Goal: Check status

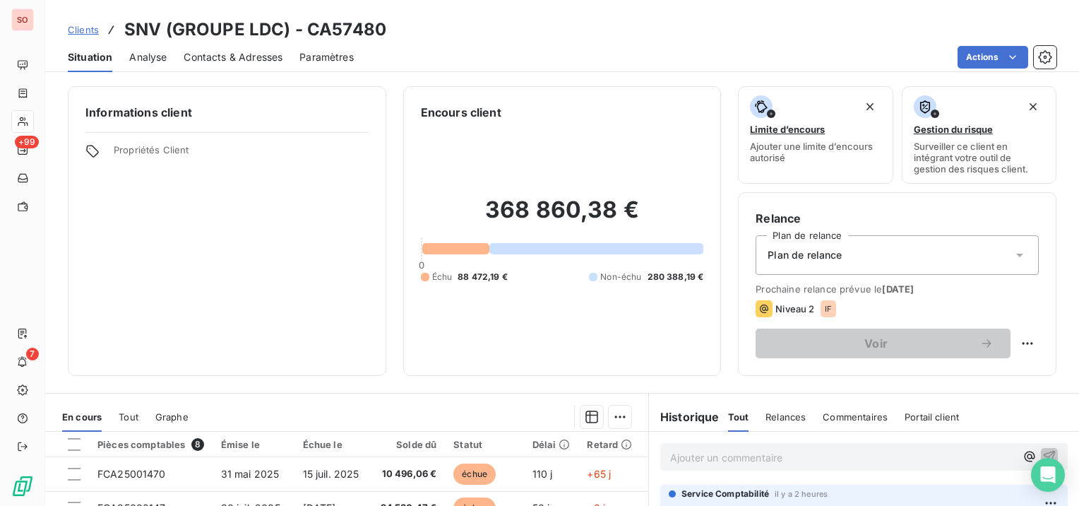
scroll to position [212, 0]
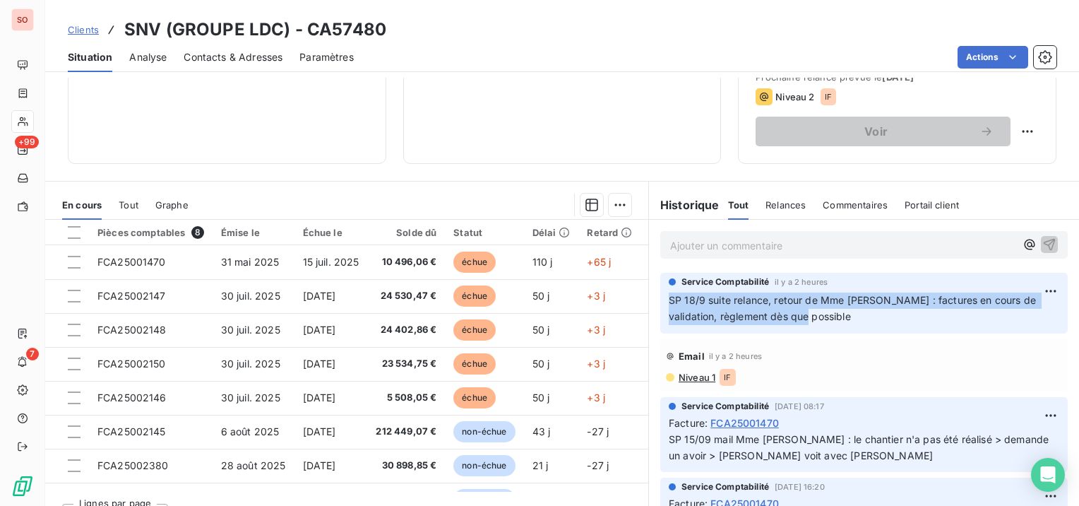
drag, startPoint x: 809, startPoint y: 316, endPoint x: 653, endPoint y: 303, distance: 156.6
click at [660, 303] on div "Service Comptabilité il y a 2 heures SP 18/9 suite relance, retour de Mme [PERS…" at bounding box center [863, 303] width 407 height 61
copy span "SP 18/9 suite relance, retour de Mme [PERSON_NAME] : factures en cours de valid…"
click at [74, 32] on span "Clients" at bounding box center [83, 29] width 31 height 11
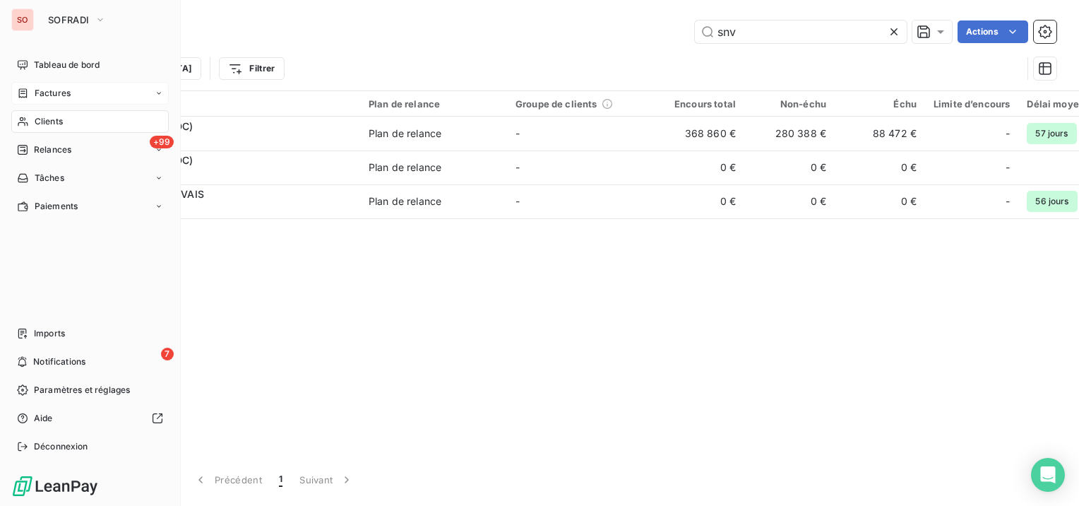
click at [29, 95] on div "Factures" at bounding box center [44, 93] width 54 height 13
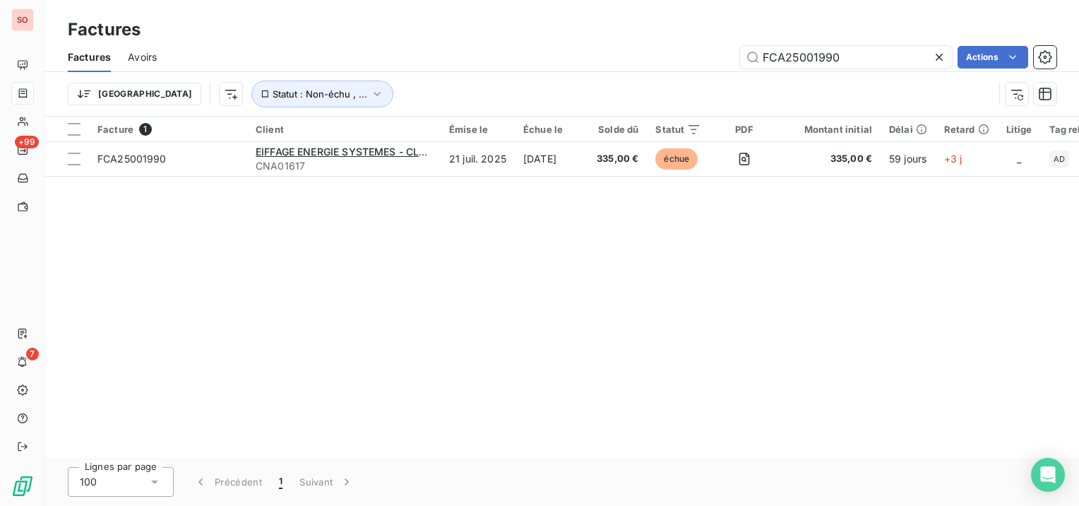
click at [934, 59] on icon at bounding box center [939, 57] width 14 height 14
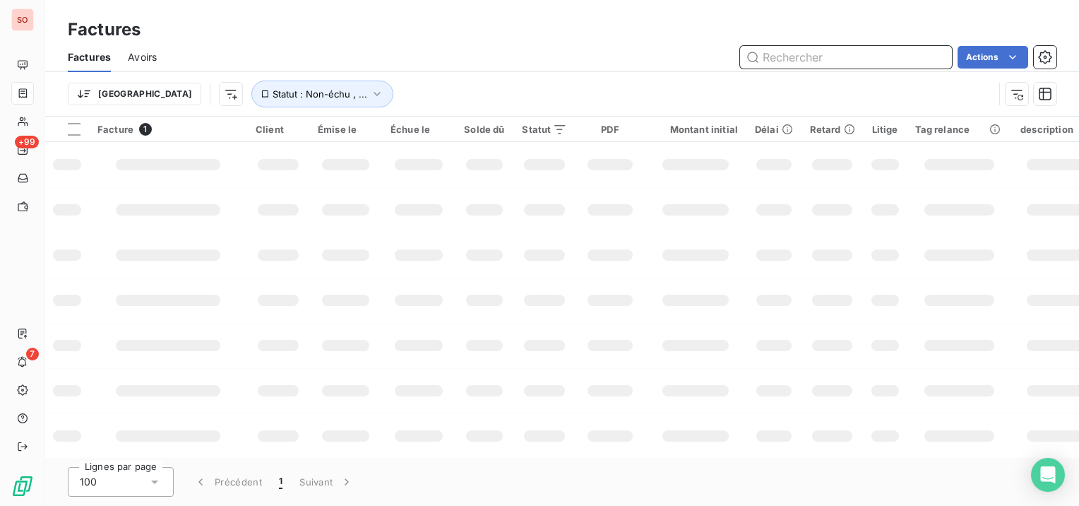
click at [914, 59] on input "text" at bounding box center [846, 57] width 212 height 23
paste input "FCA25000744"
click at [802, 61] on input "FCA25000744" at bounding box center [846, 57] width 212 height 23
paste input "FCA25000744"
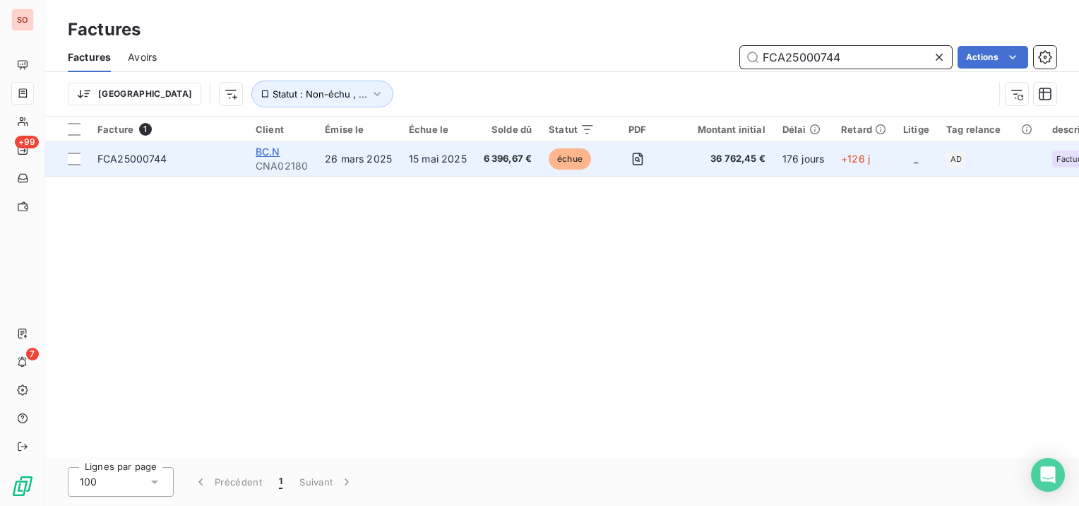
type input "FCA25000744"
click at [274, 149] on span "BC.N" at bounding box center [268, 151] width 25 height 12
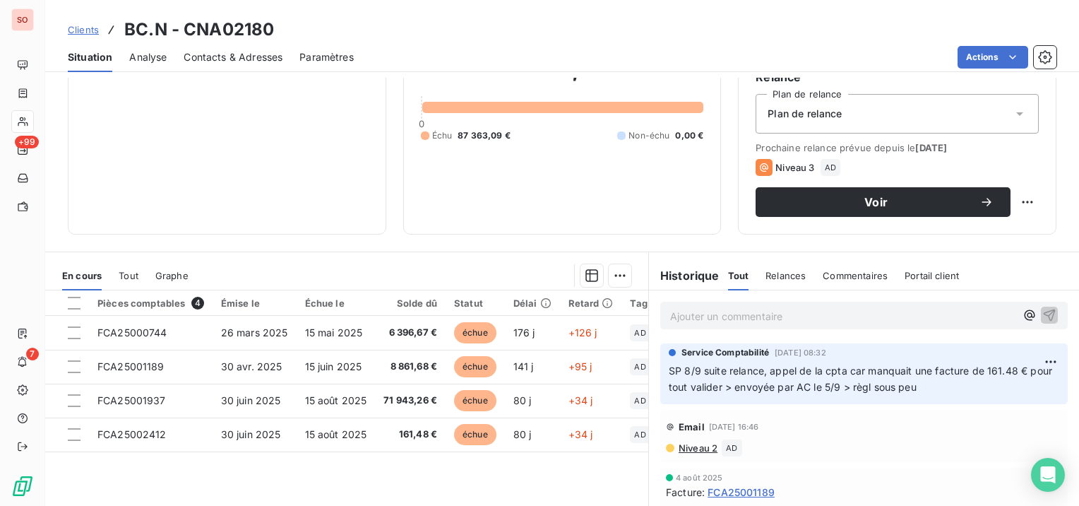
scroll to position [71, 0]
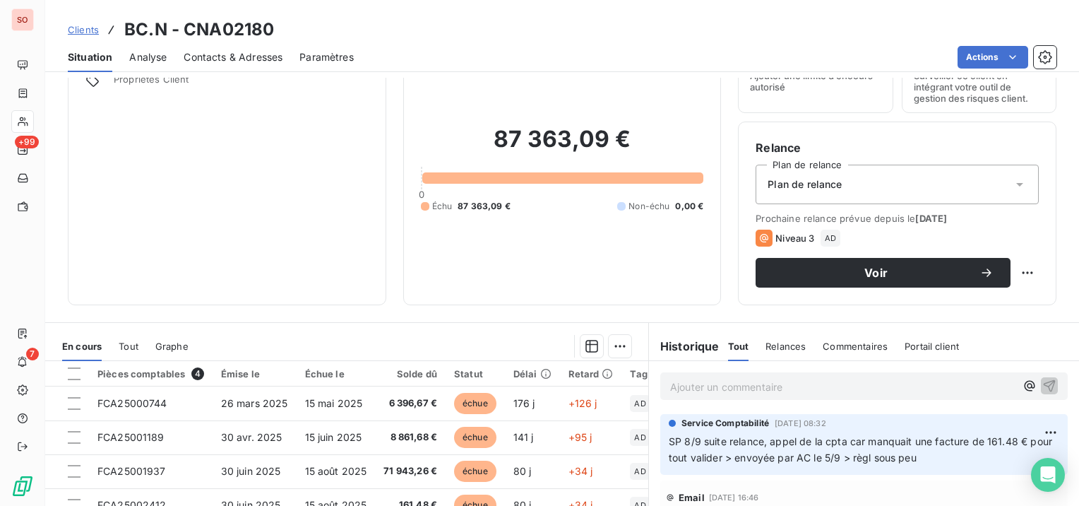
click at [250, 56] on span "Contacts & Adresses" at bounding box center [233, 57] width 99 height 14
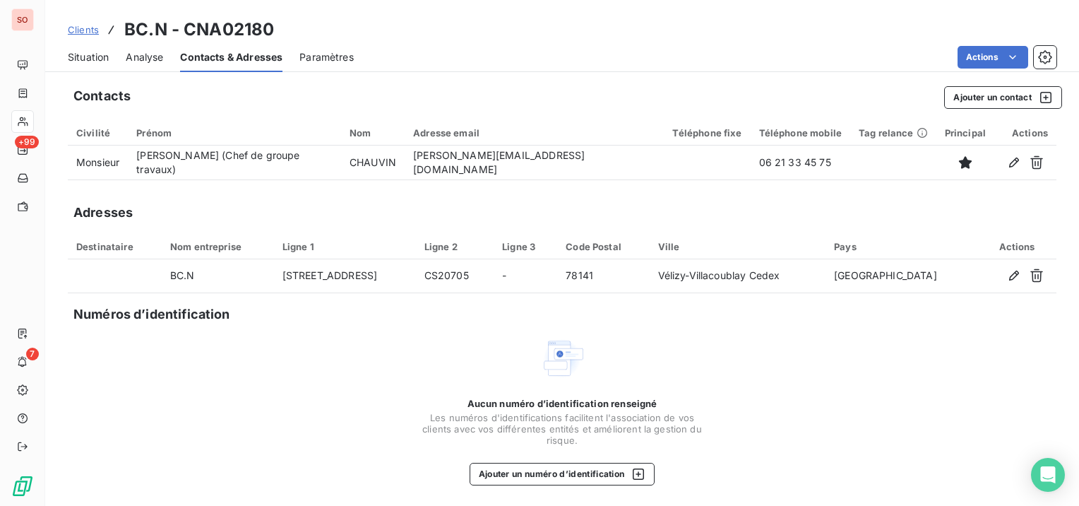
click at [90, 61] on span "Situation" at bounding box center [88, 57] width 41 height 14
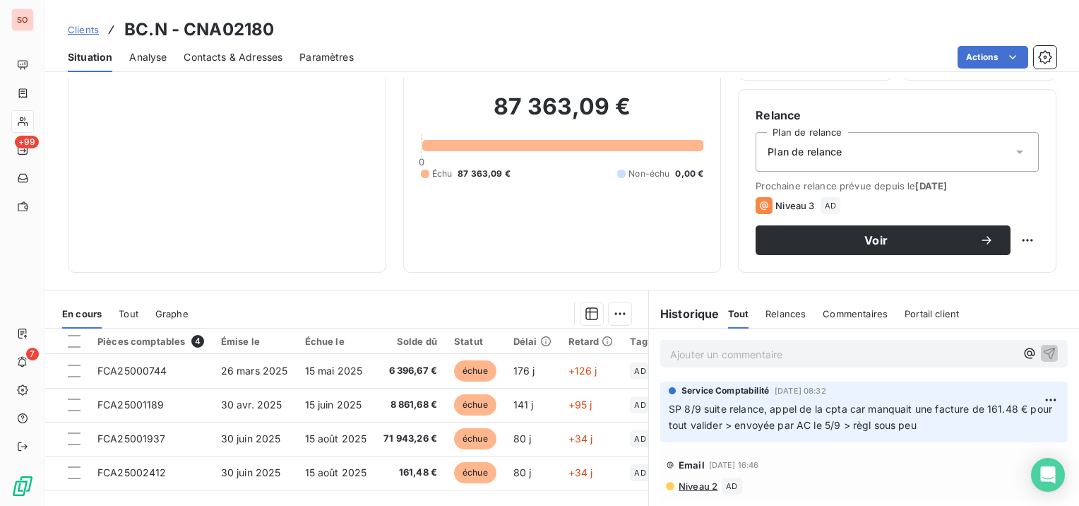
scroll to position [141, 0]
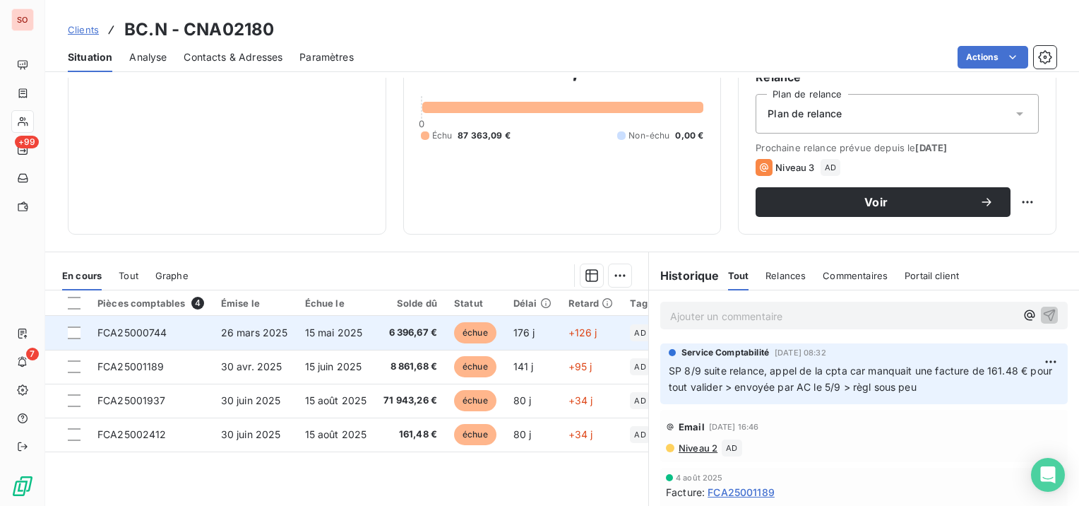
click at [312, 328] on span "15 mai 2025" at bounding box center [334, 332] width 58 height 12
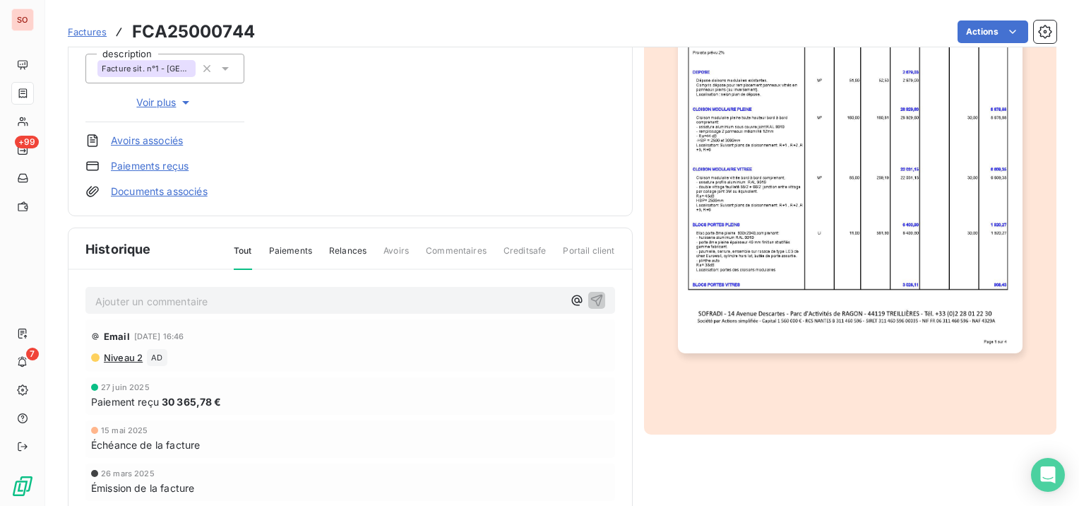
scroll to position [282, 0]
